Goal: Navigation & Orientation: Understand site structure

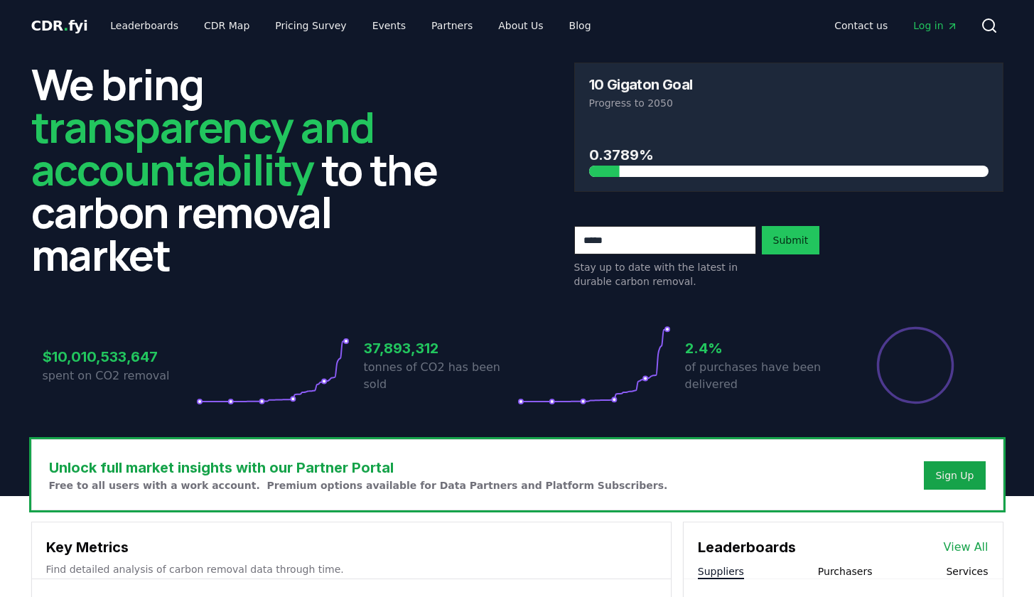
click at [614, 157] on h3 "0.3789%" at bounding box center [788, 154] width 399 height 21
click at [121, 28] on link "Leaderboards" at bounding box center [144, 26] width 91 height 26
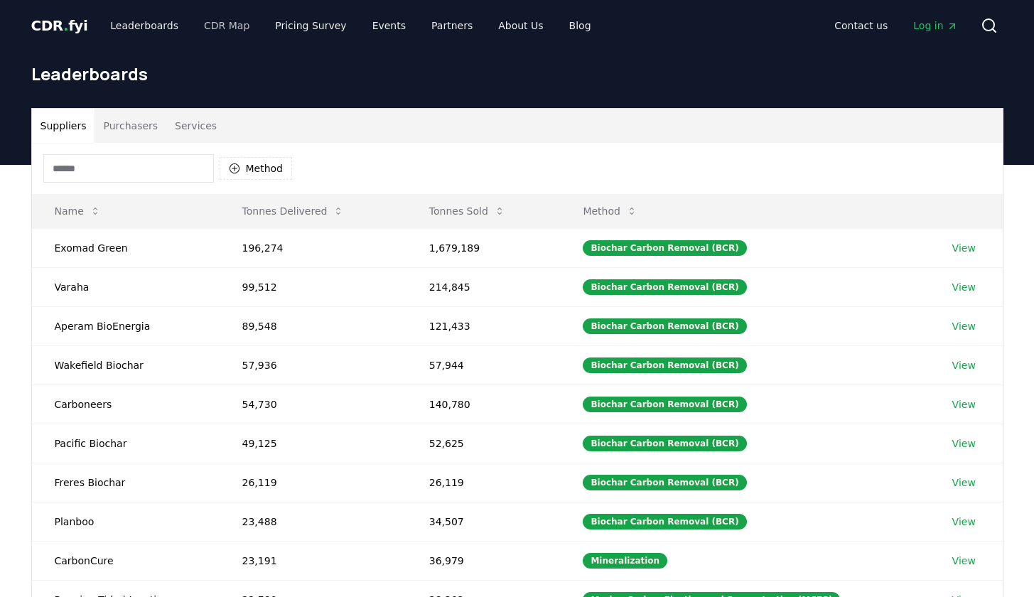
click at [238, 28] on link "CDR Map" at bounding box center [227, 26] width 68 height 26
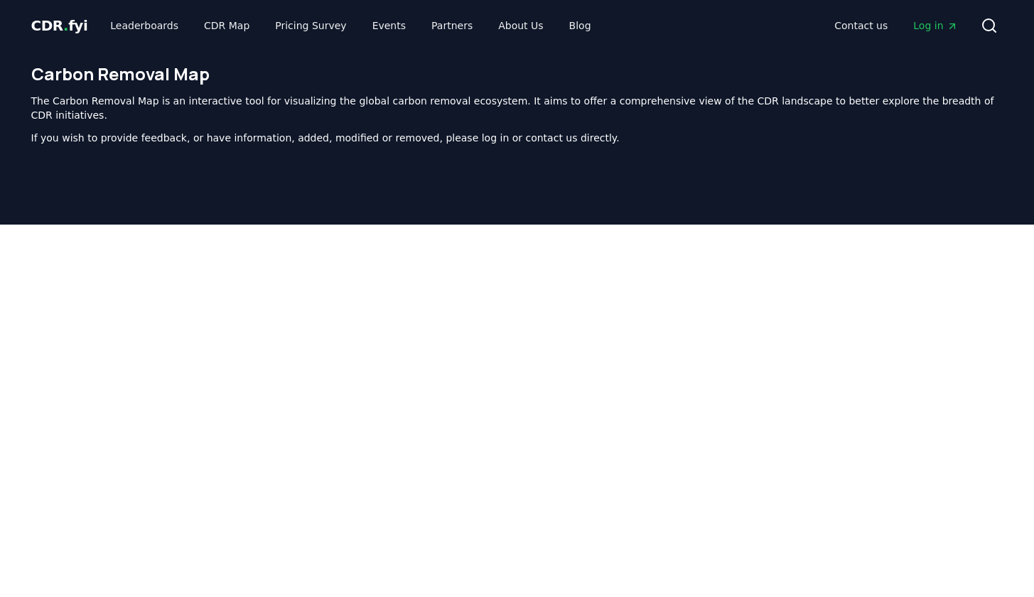
click at [400, 26] on ul "Leaderboards CDR Map Pricing Survey Events Partners About Us Blog" at bounding box center [350, 26] width 503 height 26
click at [436, 30] on link "Partners" at bounding box center [452, 26] width 64 height 26
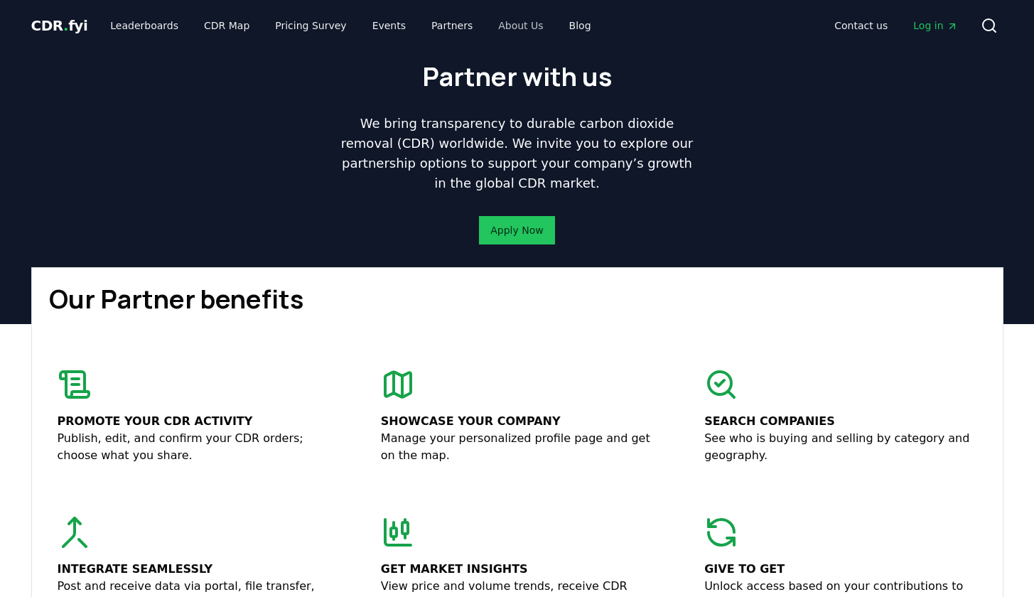
click at [498, 29] on link "About Us" at bounding box center [520, 26] width 67 height 26
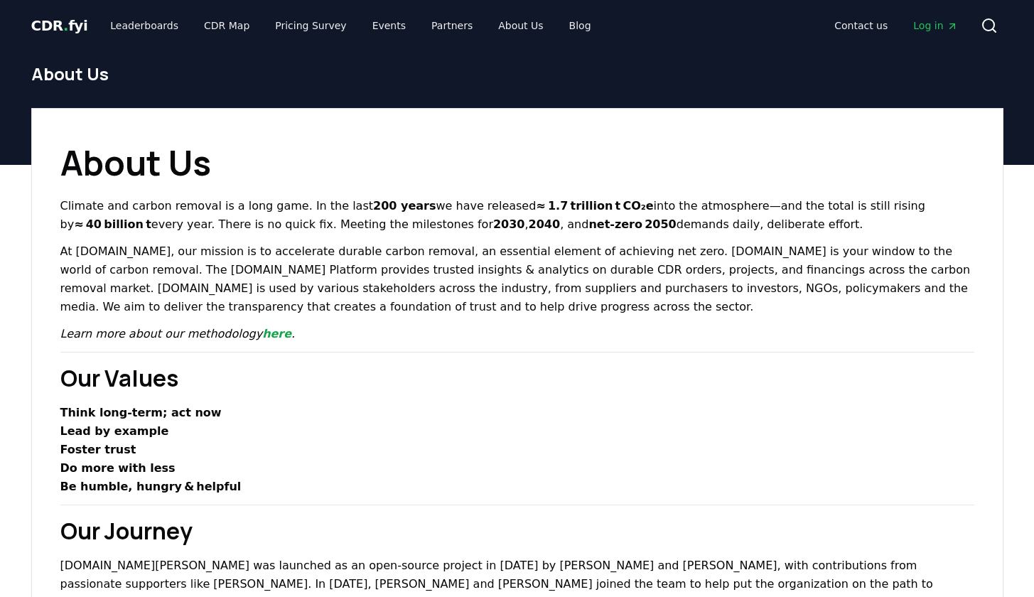
click at [933, 31] on span "Log in" at bounding box center [935, 25] width 44 height 14
